Goal: Task Accomplishment & Management: Manage account settings

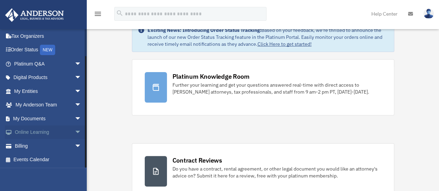
scroll to position [35, 0]
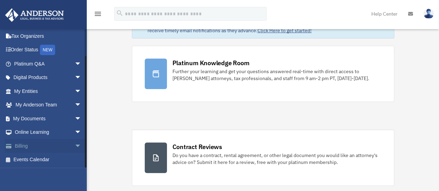
click at [22, 150] on link "Billing arrow_drop_down" at bounding box center [48, 146] width 87 height 14
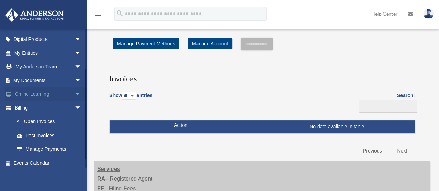
scroll to position [70, 0]
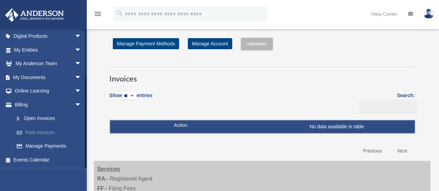
click at [37, 133] on link "Past Invoices" at bounding box center [51, 133] width 82 height 14
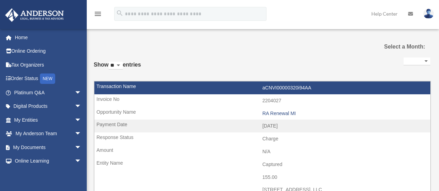
select select
